Goal: Check status: Check status

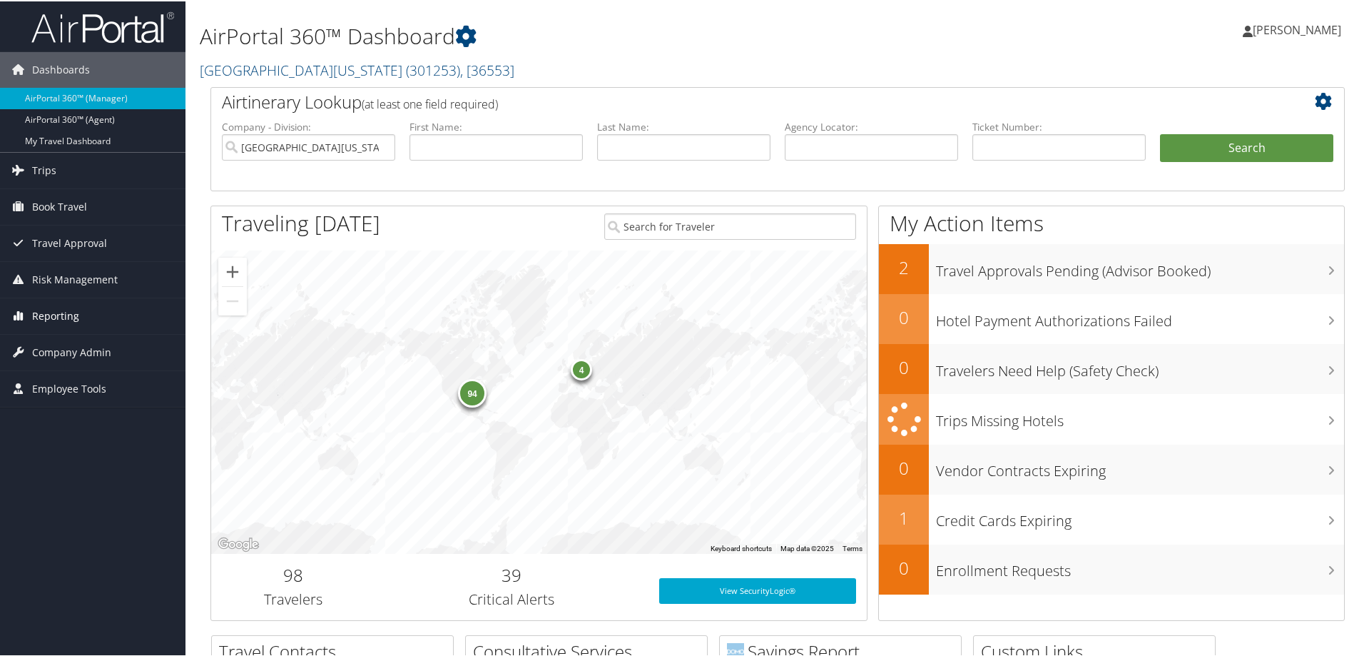
click at [70, 320] on span "Reporting" at bounding box center [55, 315] width 47 height 36
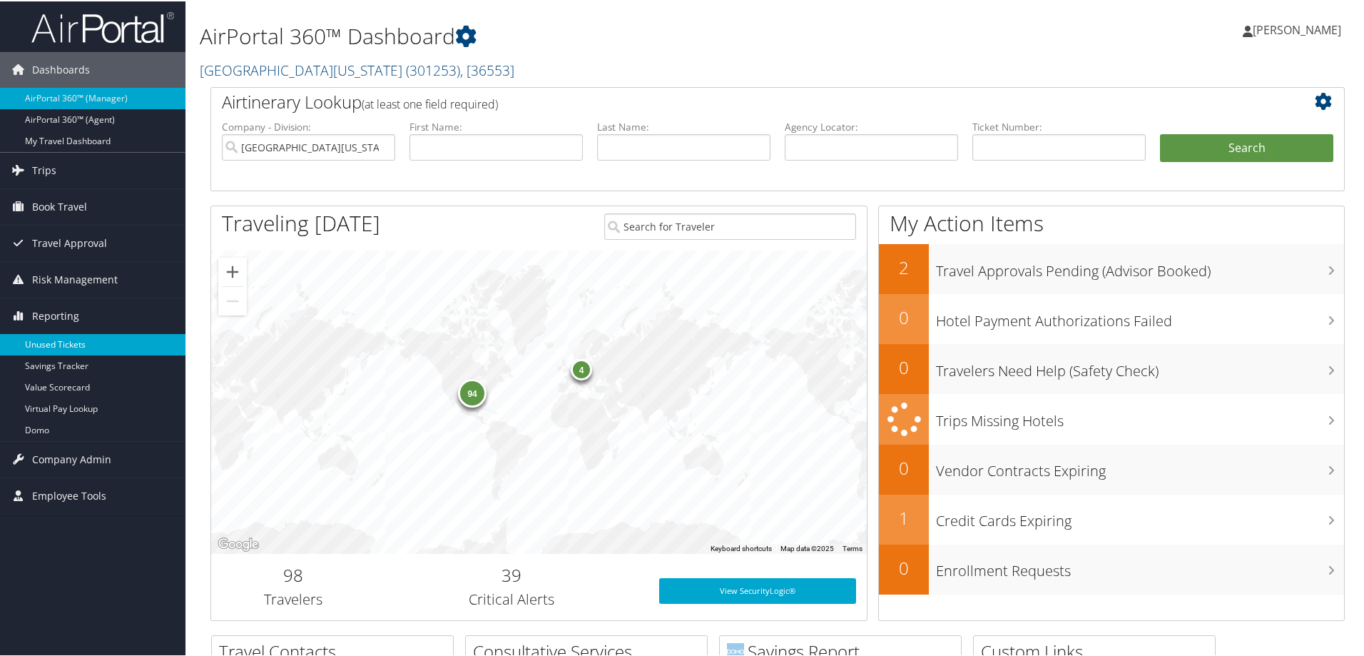
click at [64, 345] on link "Unused Tickets" at bounding box center [92, 342] width 185 height 21
